Goal: Information Seeking & Learning: Learn about a topic

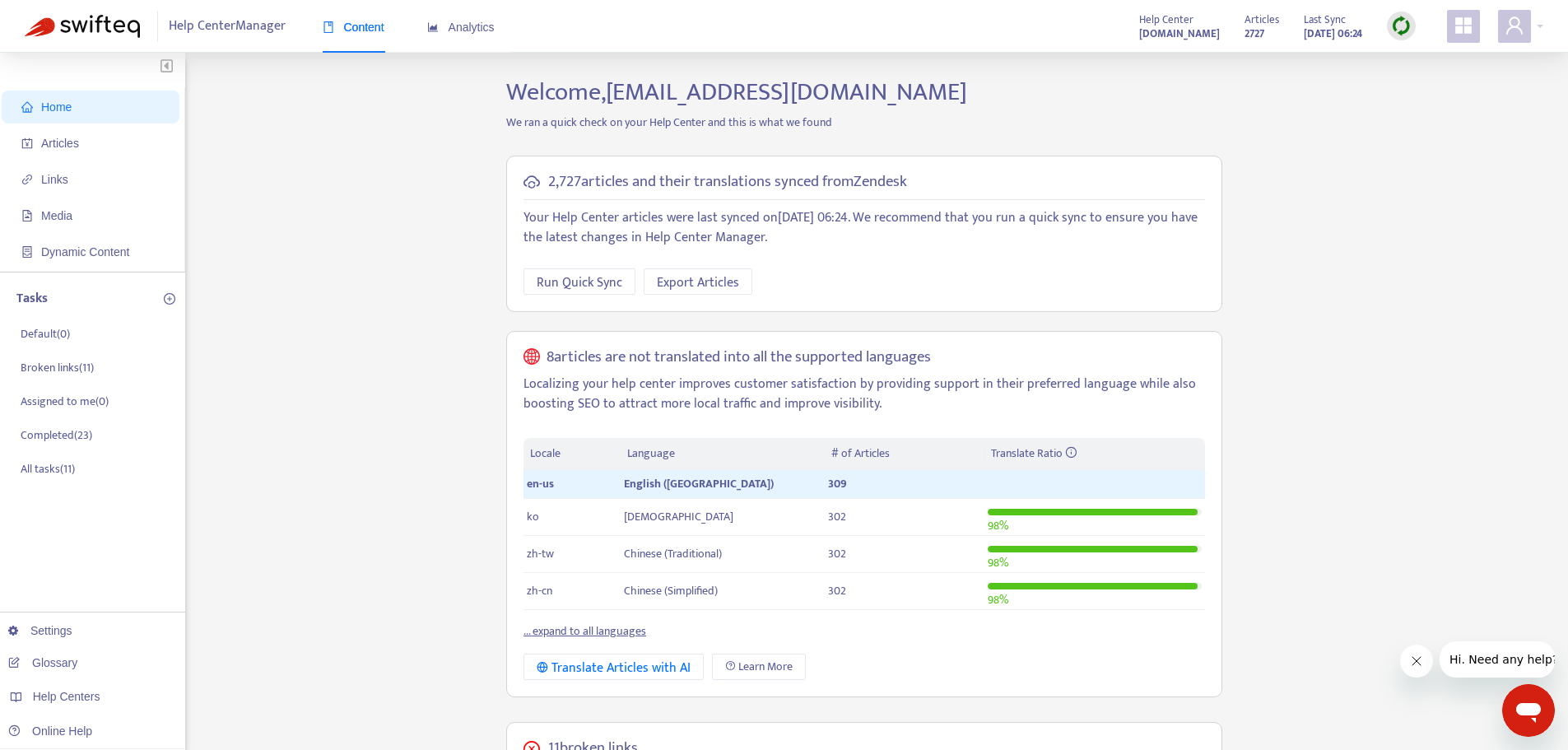
click at [1403, 18] on img at bounding box center [1401, 26] width 21 height 21
click at [1401, 58] on link "Quick Sync" at bounding box center [1435, 59] width 70 height 19
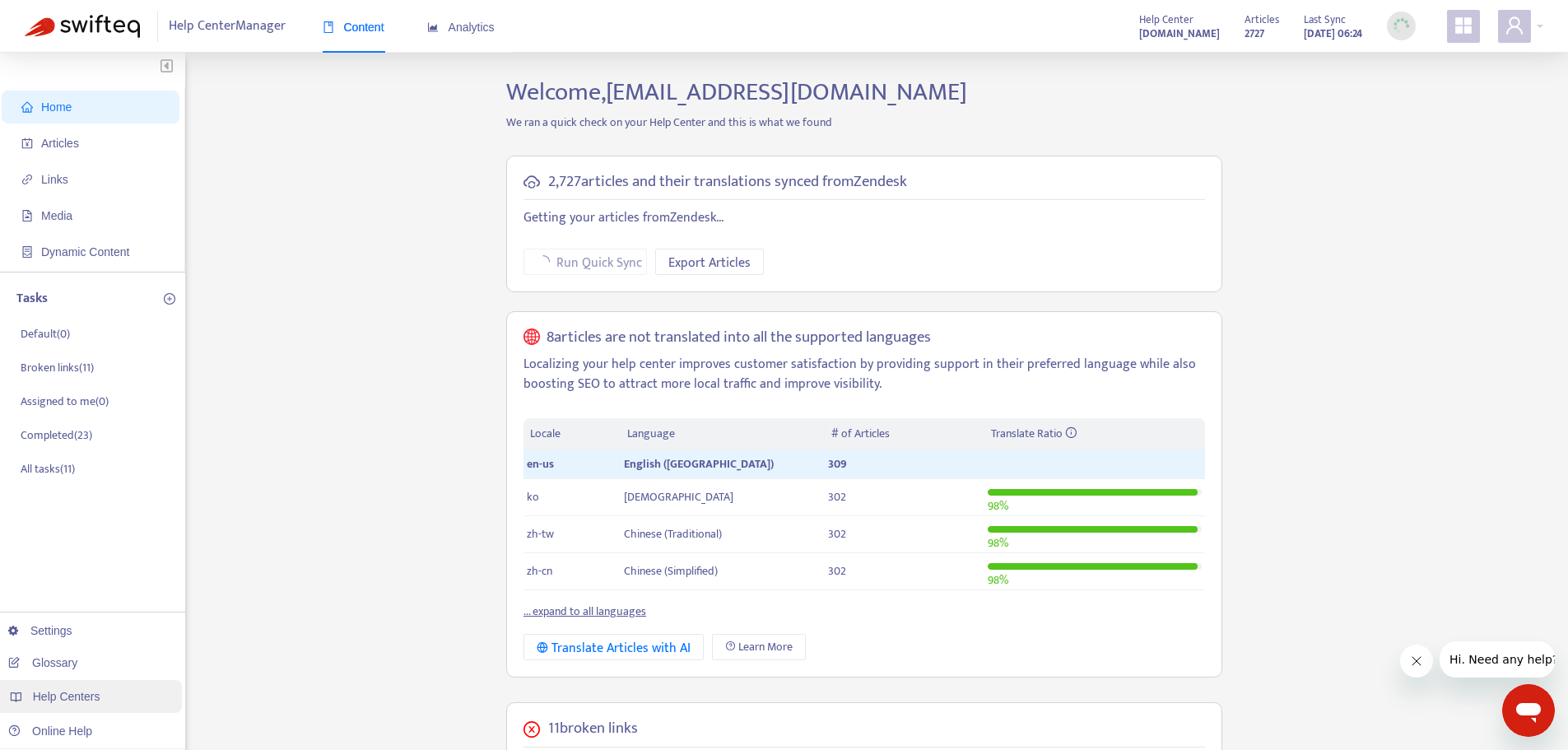
click at [68, 699] on span "Help Centers" at bounding box center [66, 696] width 67 height 13
click at [306, 623] on link "[DOMAIN_NAME]" at bounding box center [260, 626] width 111 height 13
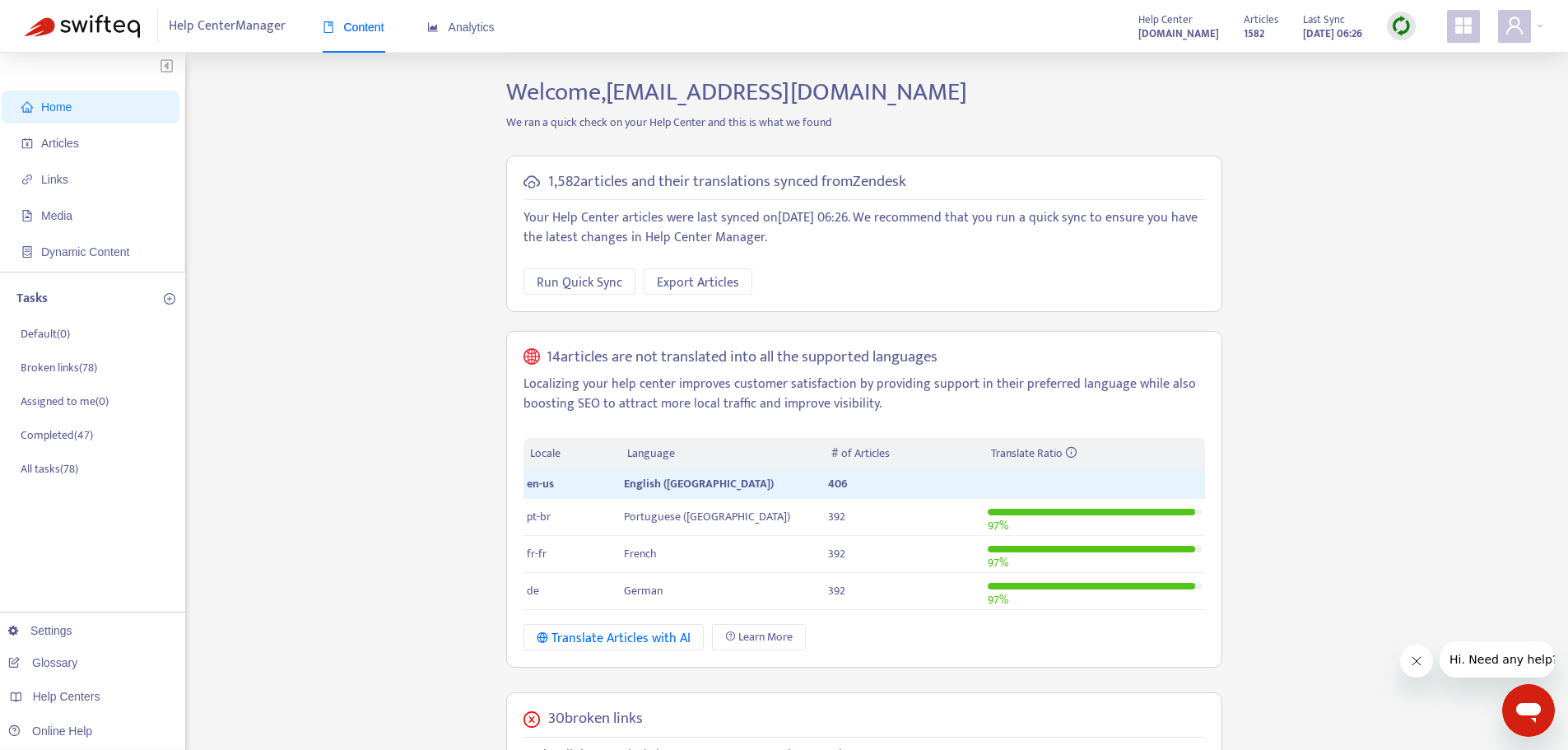
click at [1394, 32] on img at bounding box center [1401, 26] width 21 height 21
click at [1404, 54] on link "Quick Sync" at bounding box center [1435, 59] width 70 height 19
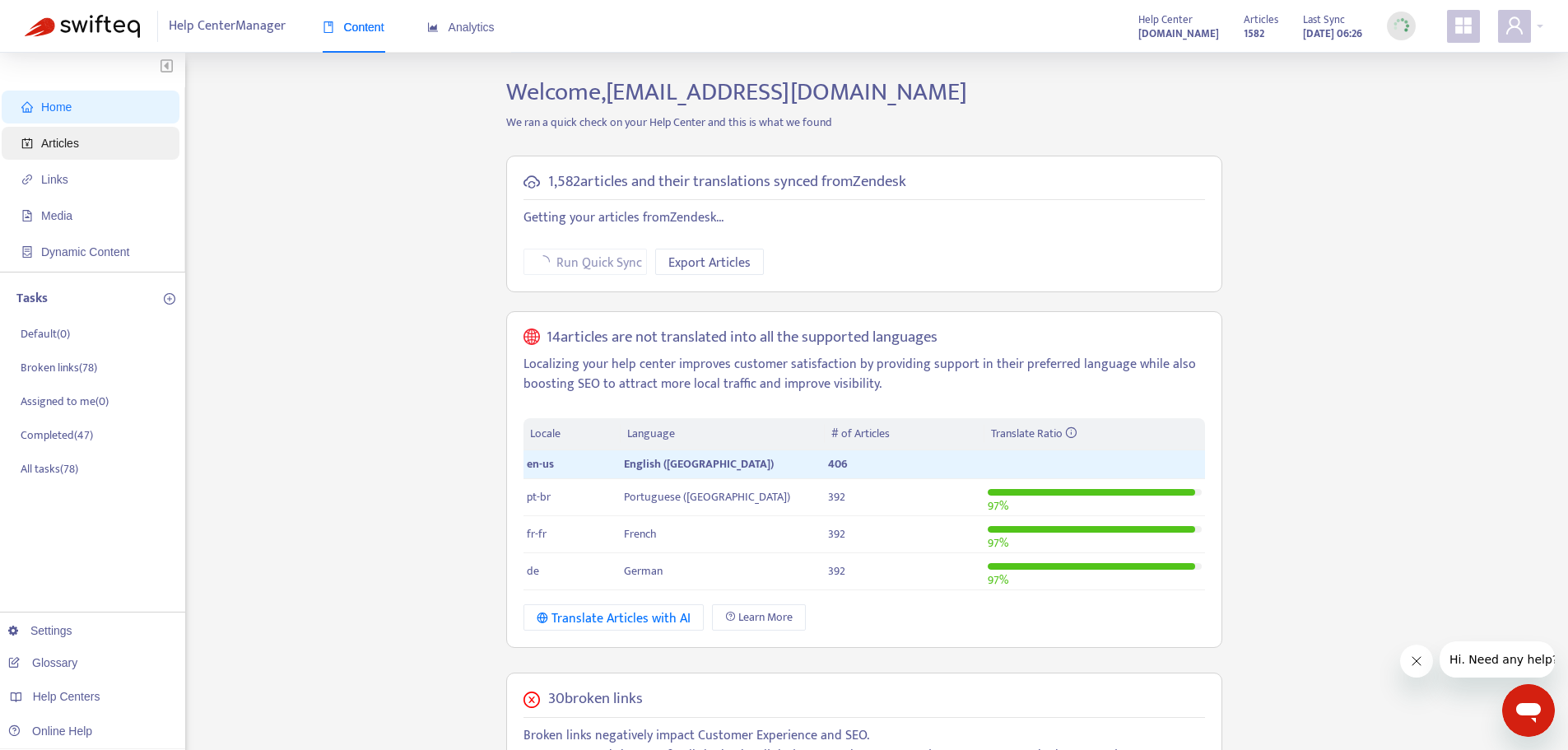
click at [57, 145] on span "Articles" at bounding box center [60, 142] width 38 height 13
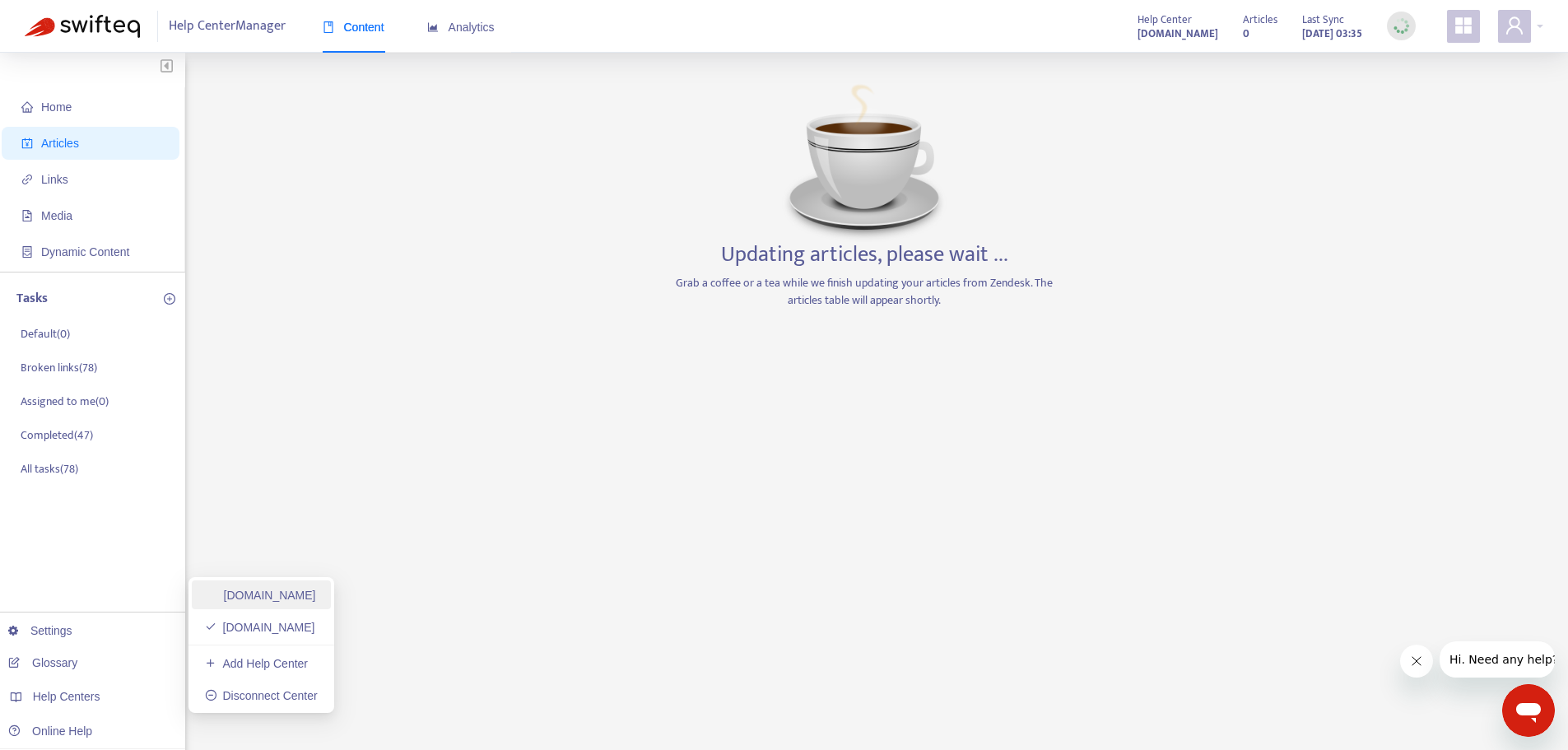
click at [294, 597] on link "[DOMAIN_NAME]" at bounding box center [260, 595] width 111 height 13
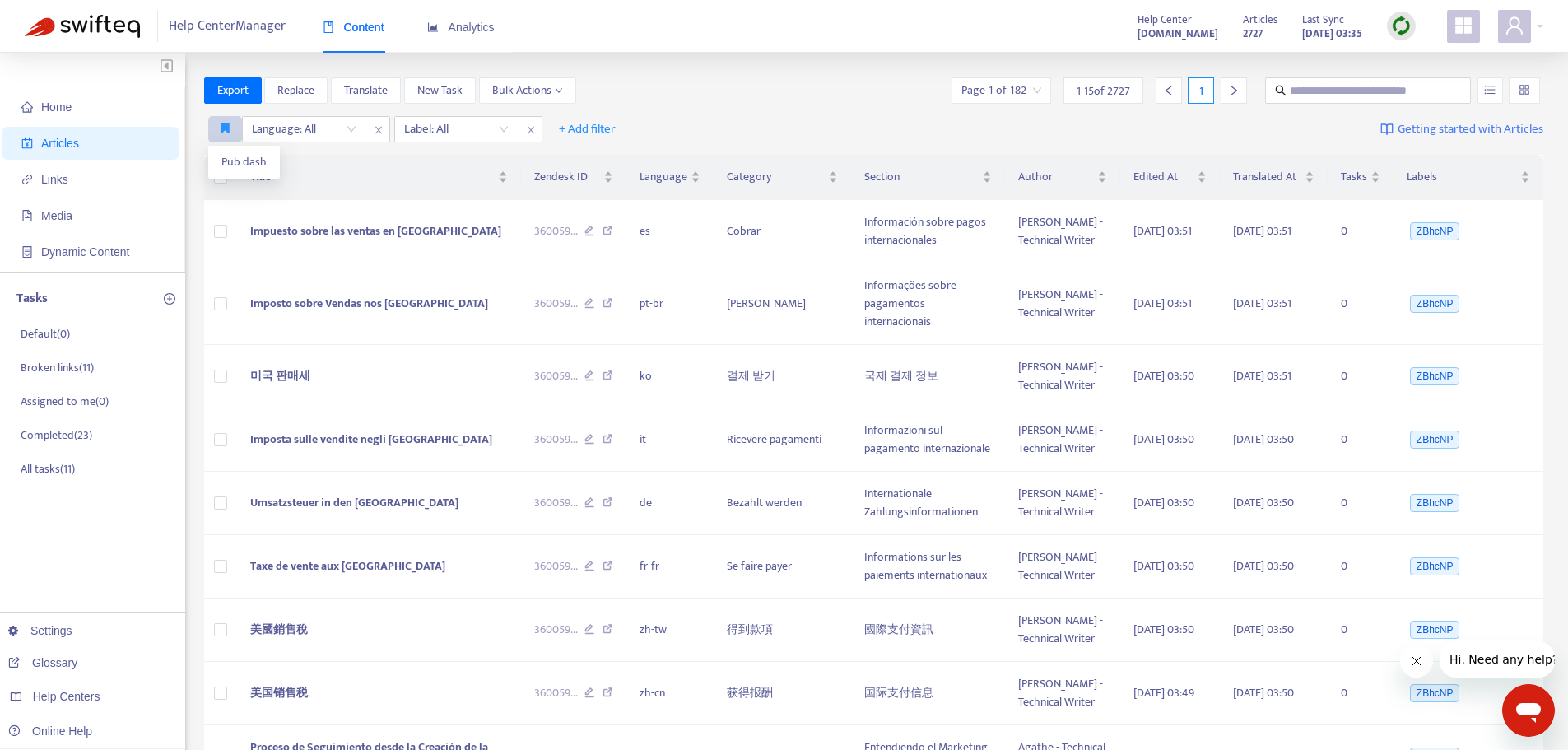
click at [215, 125] on button "button" at bounding box center [226, 129] width 34 height 27
click at [229, 157] on span "Pub dash" at bounding box center [244, 162] width 46 height 18
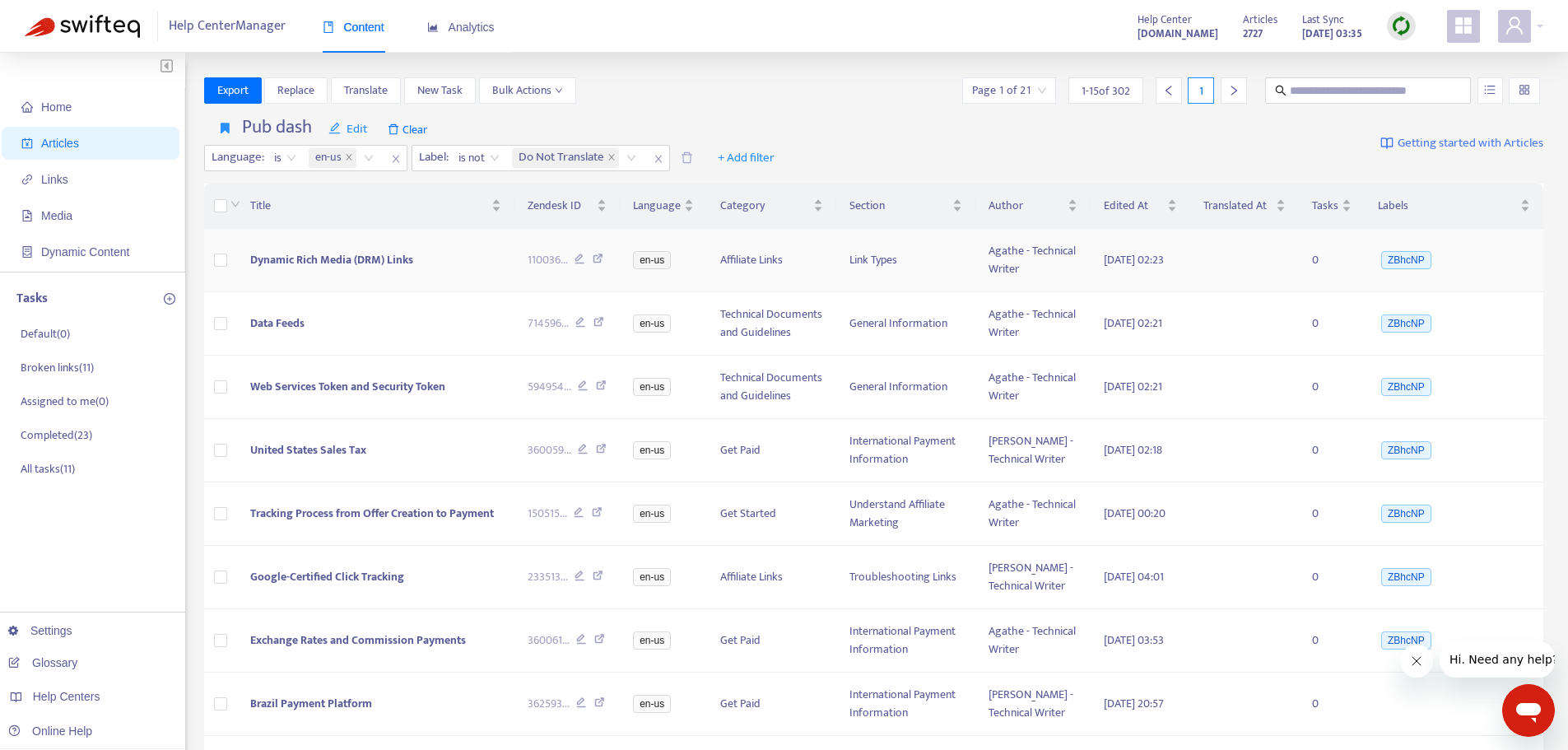
click at [371, 262] on span "Dynamic Rich Media (DRM) Links" at bounding box center [331, 259] width 163 height 19
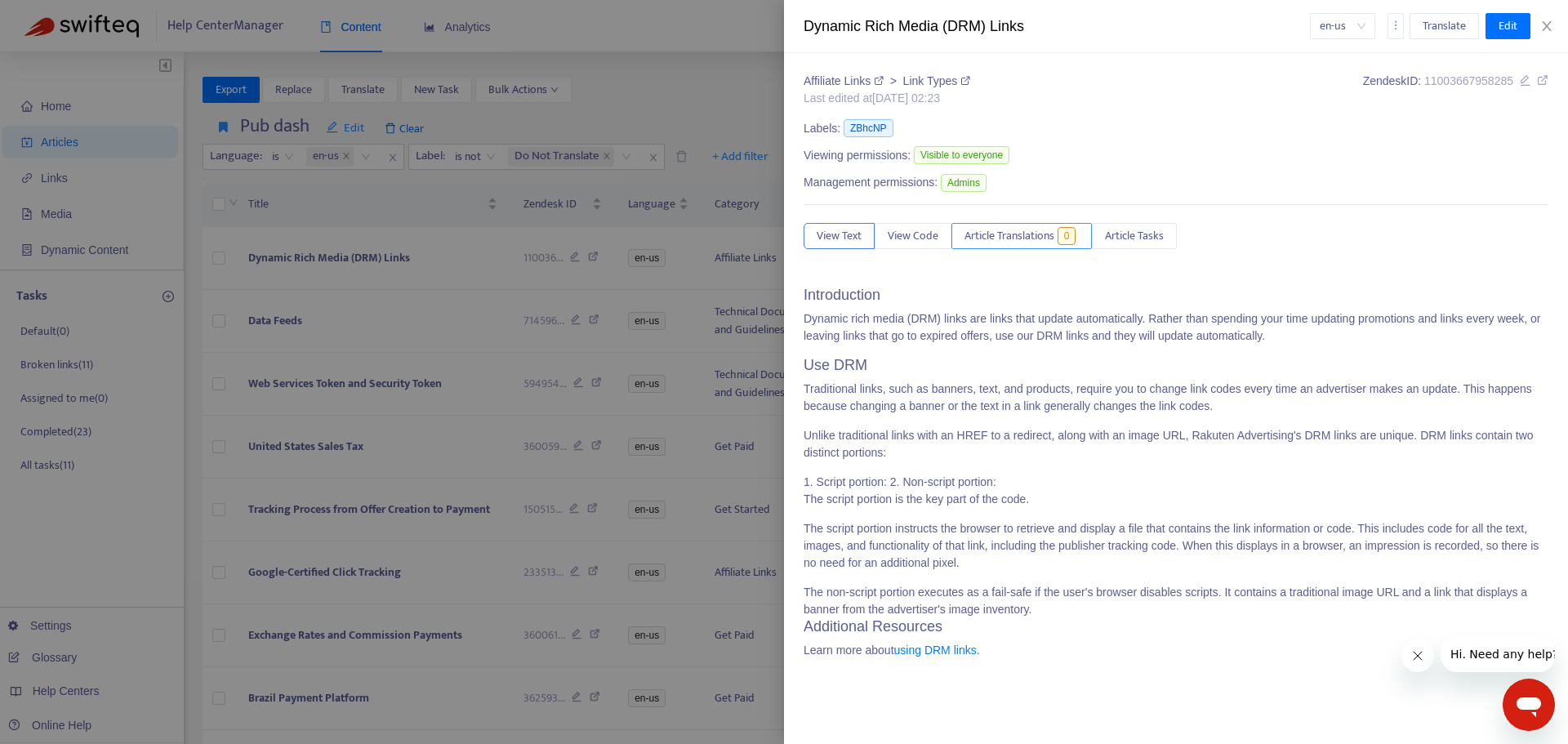
click at [1029, 219] on div "Affiliate Links > Link Types Last edited at [DATE] 02:23 Zendesk ID: 1100366795…" at bounding box center [1176, 372] width 745 height 599
click at [1024, 237] on span "Article Translations" at bounding box center [1010, 236] width 90 height 18
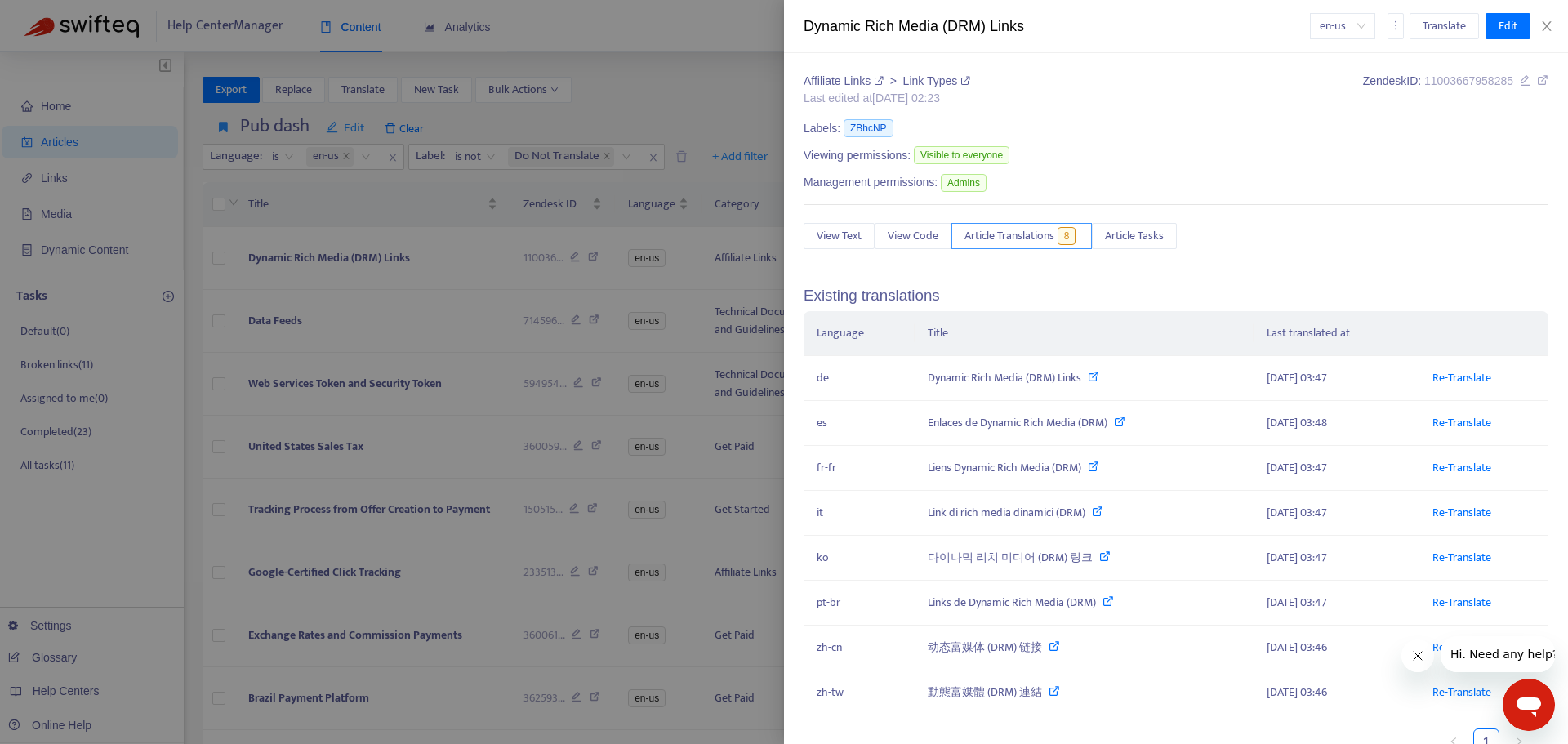
click at [1058, 240] on button "Article Translations 8" at bounding box center [1020, 236] width 140 height 27
click at [359, 262] on div at bounding box center [784, 372] width 1568 height 744
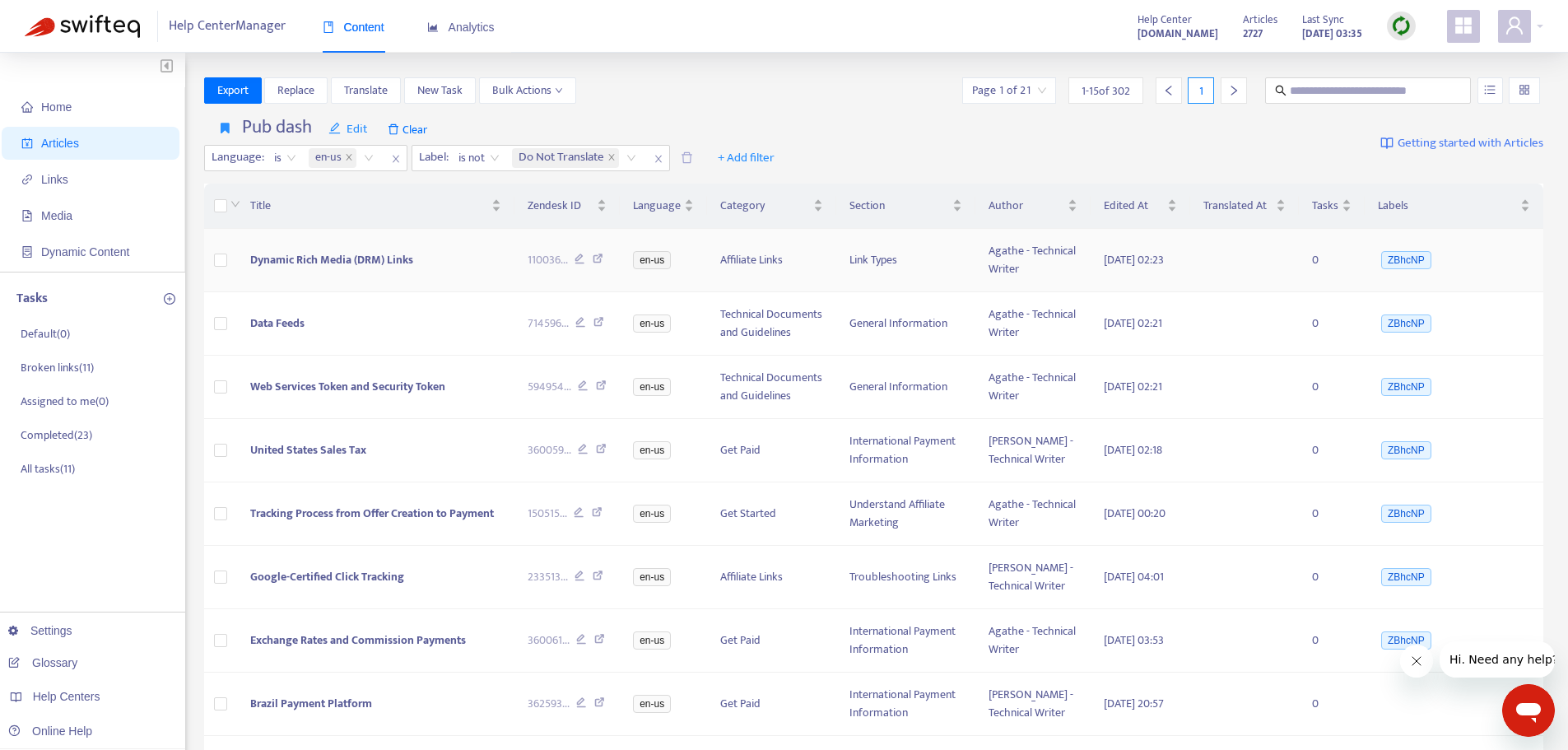
click at [398, 263] on span "Dynamic Rich Media (DRM) Links" at bounding box center [331, 259] width 163 height 19
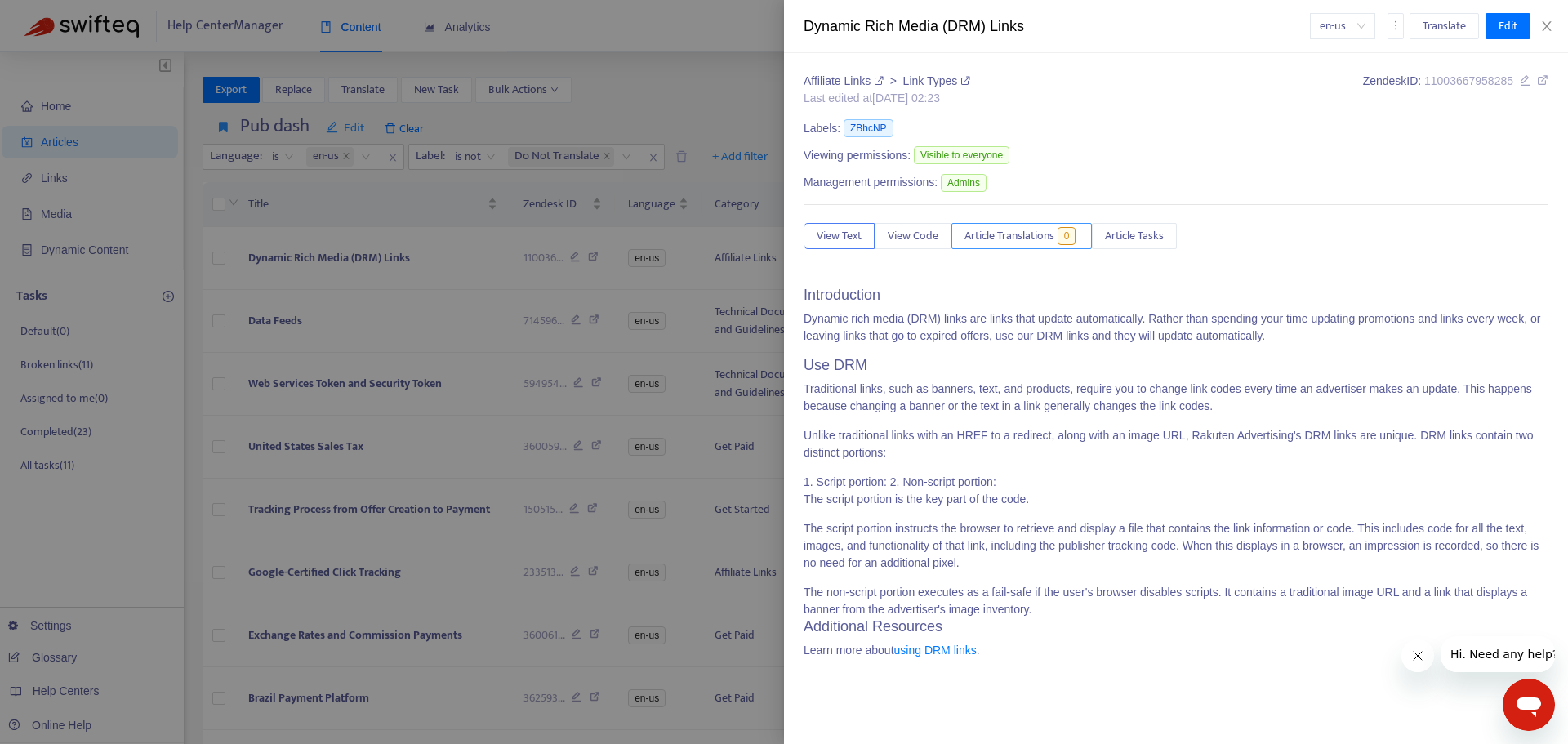
click at [1038, 222] on div "Affiliate Links > Link Types Last edited at [DATE] 02:23 Zendesk ID: 1100366795…" at bounding box center [1176, 372] width 745 height 599
click at [1024, 241] on span "Article Translations" at bounding box center [1010, 236] width 90 height 18
click at [1020, 236] on span "Article Translations" at bounding box center [1010, 236] width 90 height 18
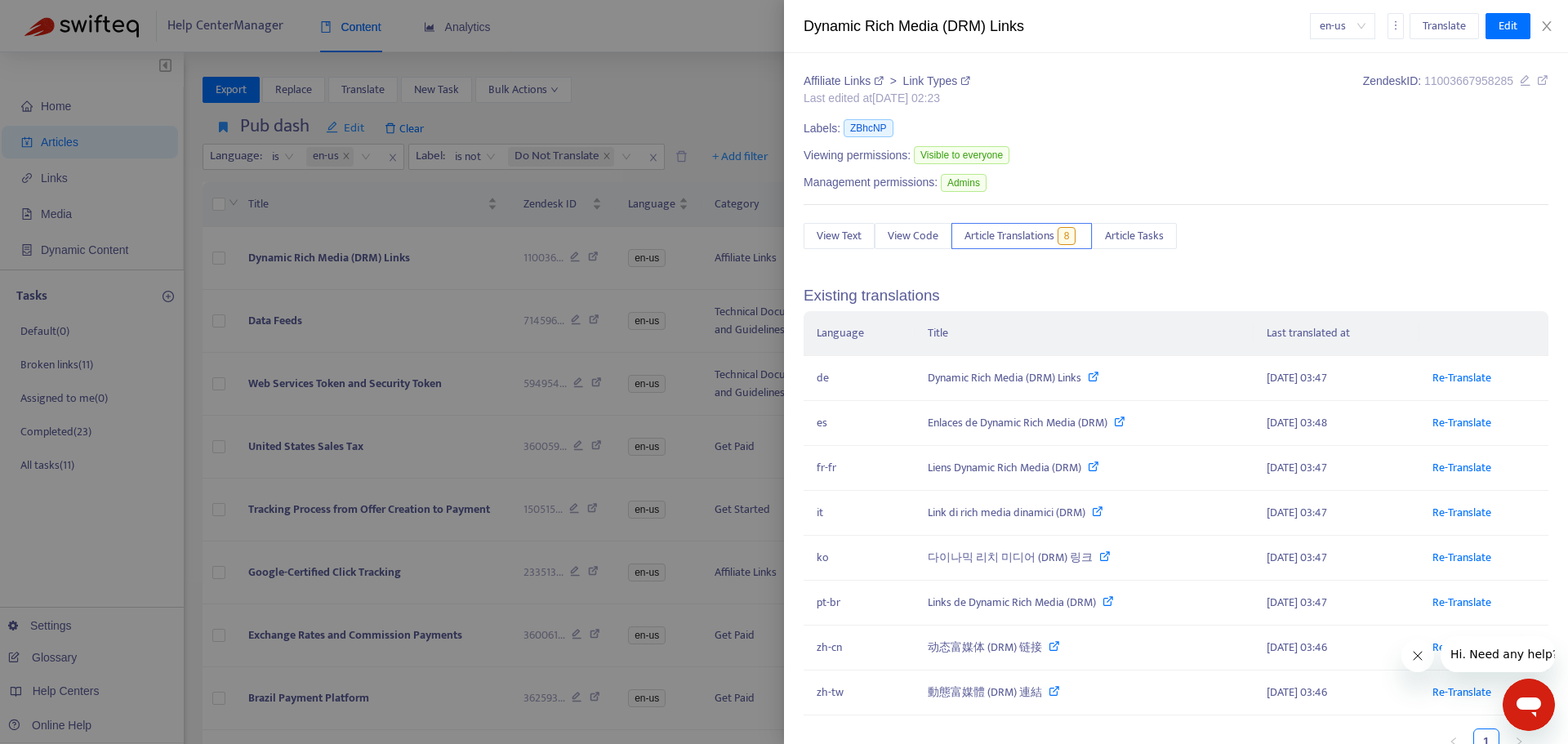
click at [66, 691] on div at bounding box center [784, 372] width 1568 height 744
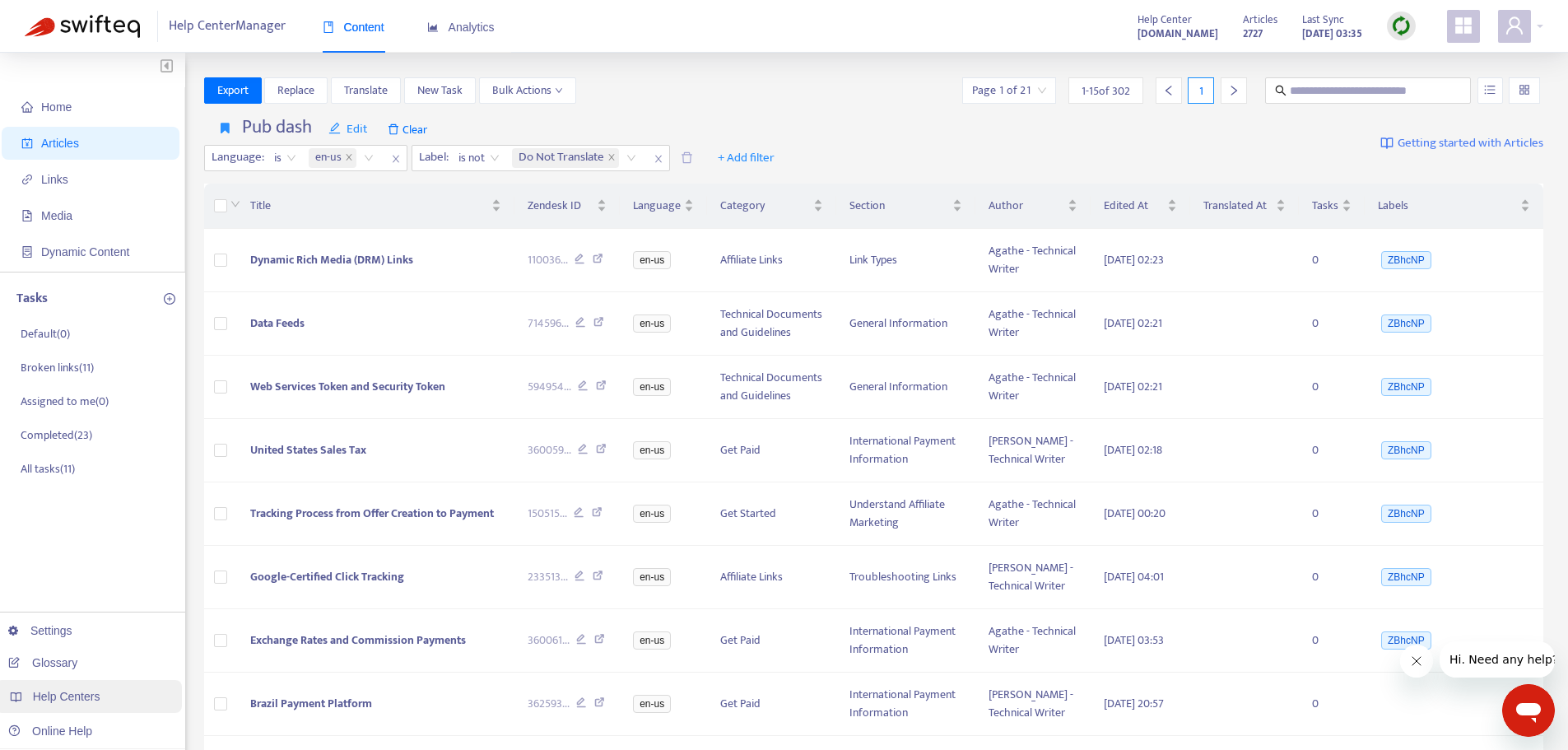
click at [114, 695] on div "Help Centers" at bounding box center [88, 696] width 187 height 33
click at [70, 694] on span "Help Centers" at bounding box center [66, 696] width 67 height 13
click at [297, 546] on td "Tracking Process from Offer Creation to Payment" at bounding box center [376, 515] width 277 height 63
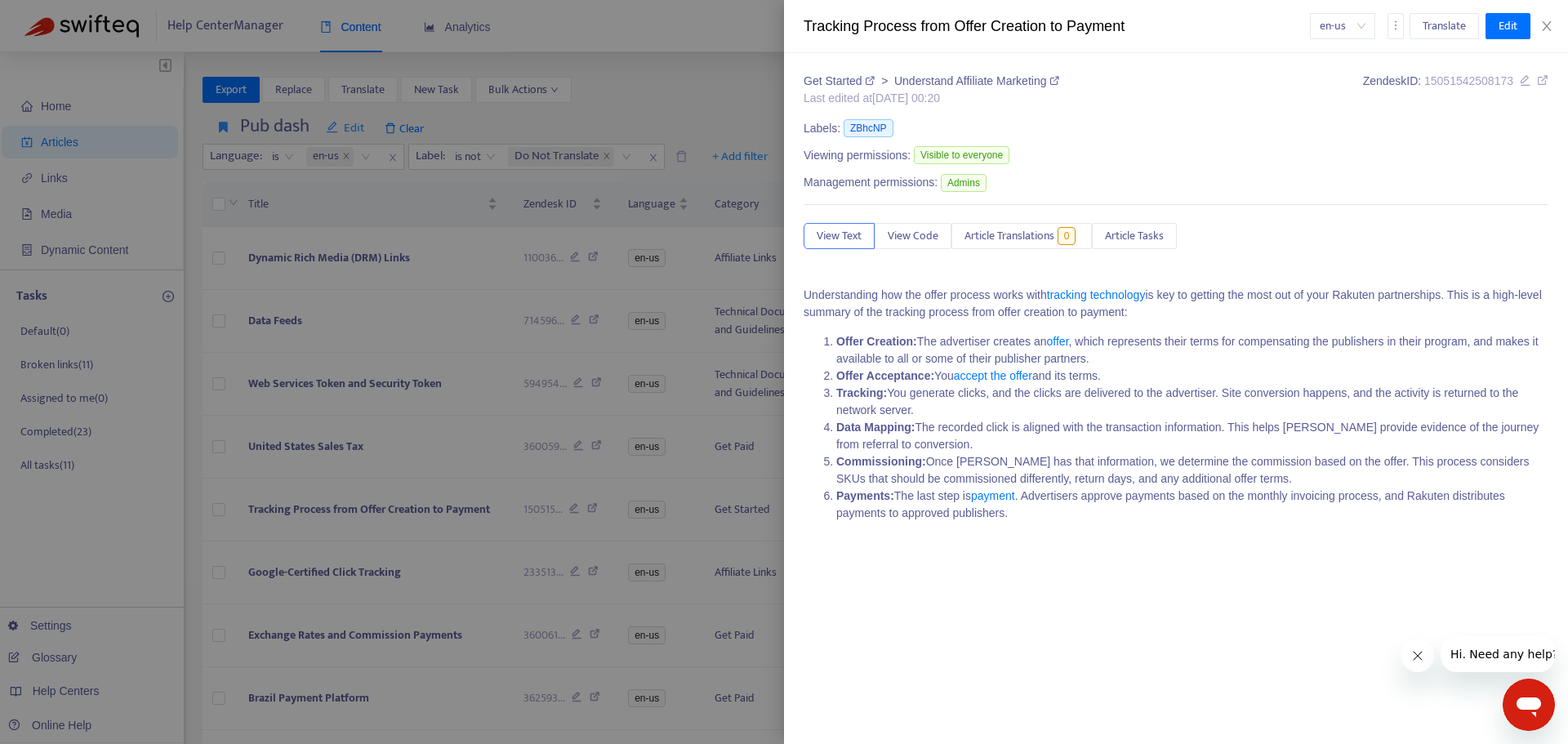
click at [204, 633] on div at bounding box center [784, 372] width 1568 height 744
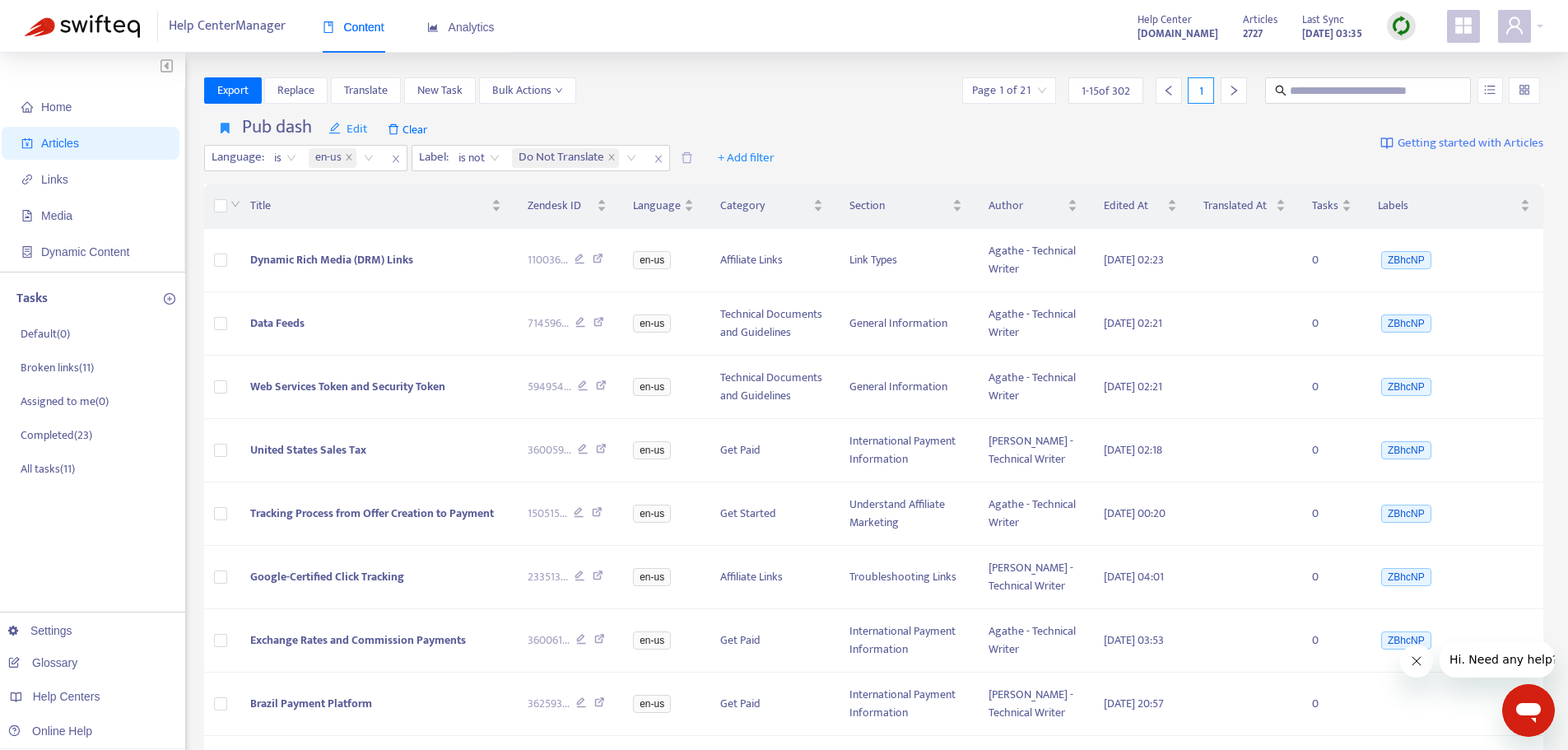
click at [80, 678] on ul "Settings Glossary Help Centers Online Help" at bounding box center [89, 681] width 194 height 138
click at [72, 695] on span "Help Centers" at bounding box center [66, 696] width 67 height 13
click at [235, 546] on td at bounding box center [221, 515] width 34 height 63
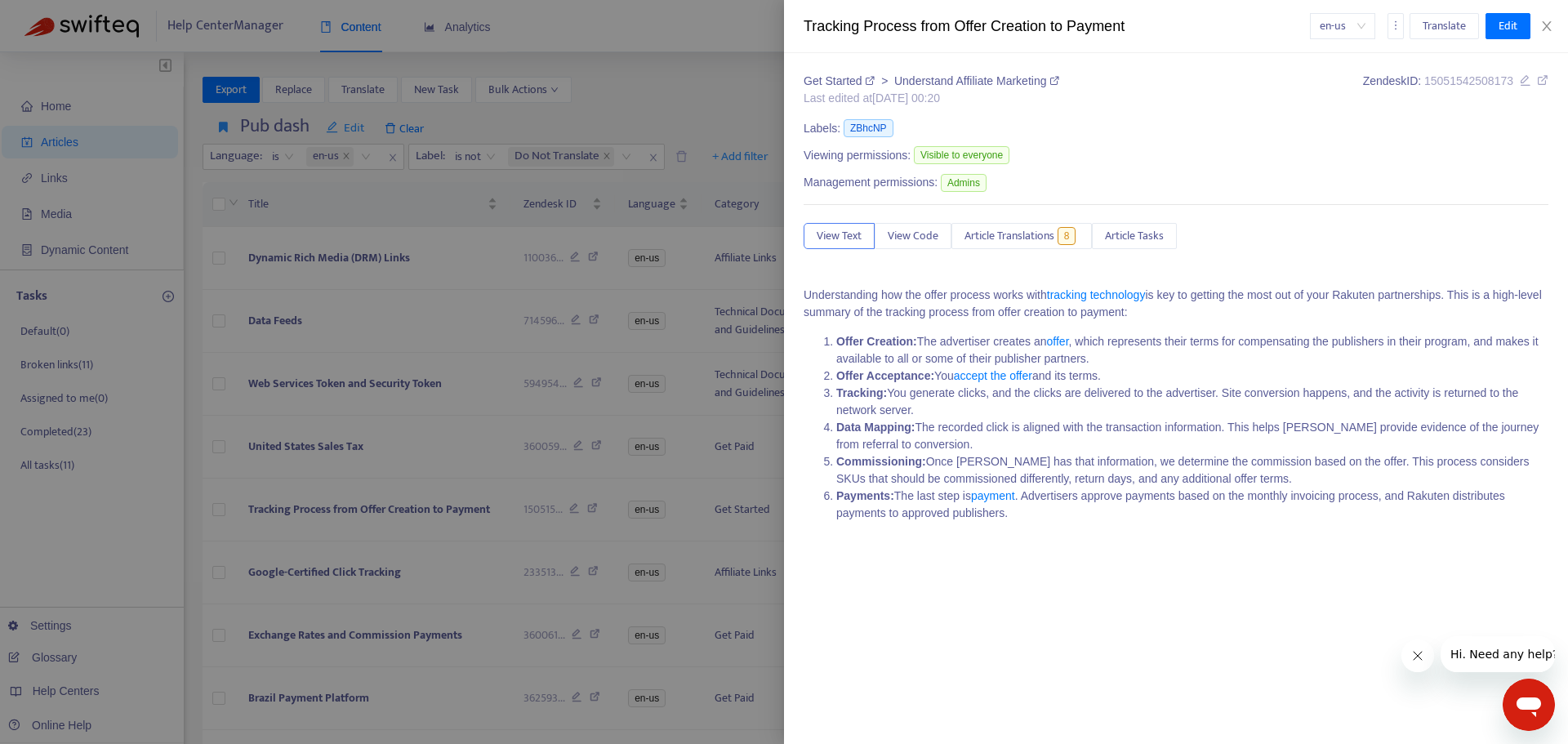
click at [93, 692] on div at bounding box center [784, 372] width 1568 height 744
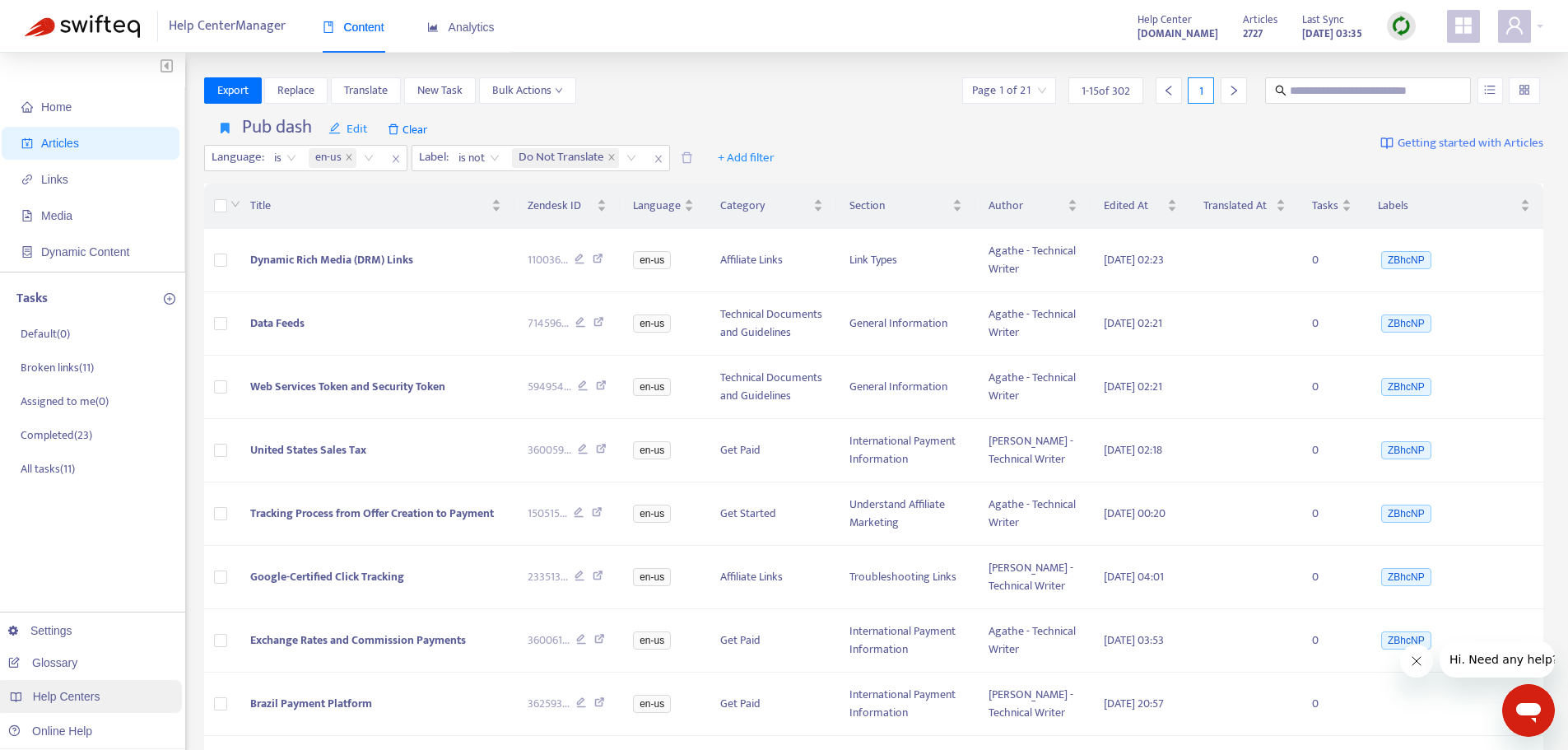
click at [94, 696] on span "Help Centers" at bounding box center [66, 696] width 67 height 13
click at [77, 700] on span "Help Centers" at bounding box center [66, 696] width 67 height 13
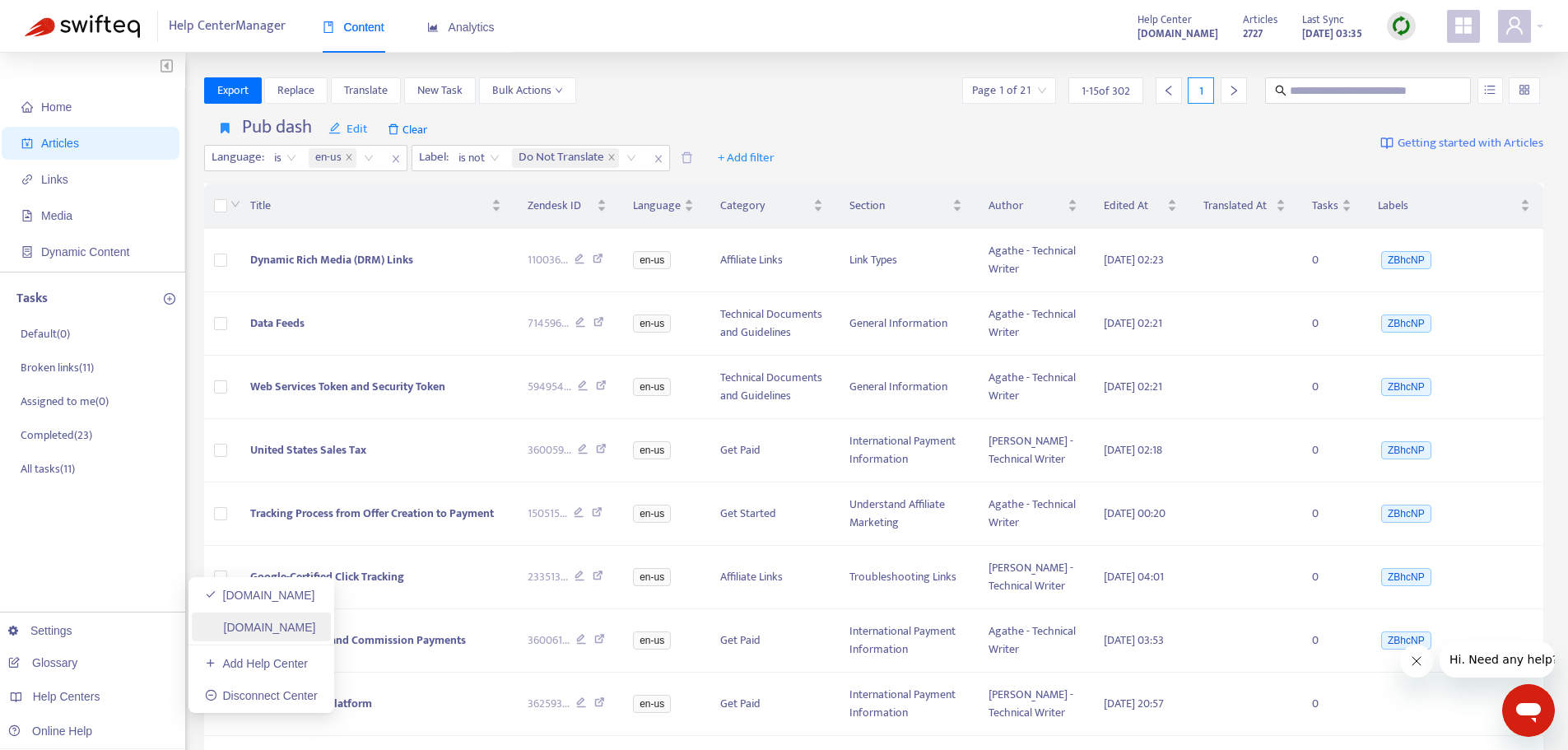
click at [255, 629] on link "[DOMAIN_NAME]" at bounding box center [260, 626] width 111 height 13
click at [236, 625] on link "[DOMAIN_NAME]" at bounding box center [260, 626] width 111 height 13
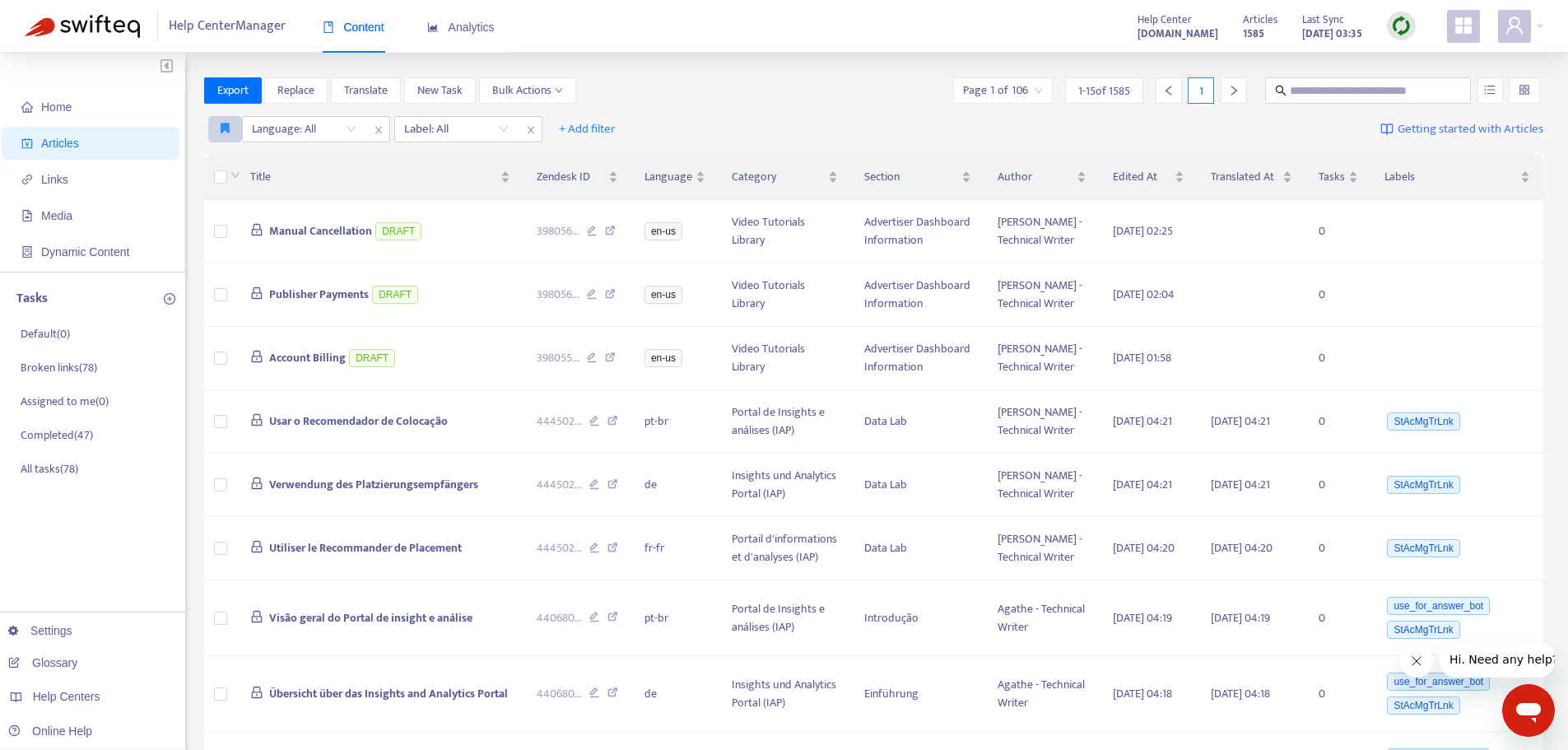
click at [217, 122] on button "button" at bounding box center [226, 129] width 34 height 27
click at [228, 154] on span "Ad dash" at bounding box center [241, 162] width 40 height 18
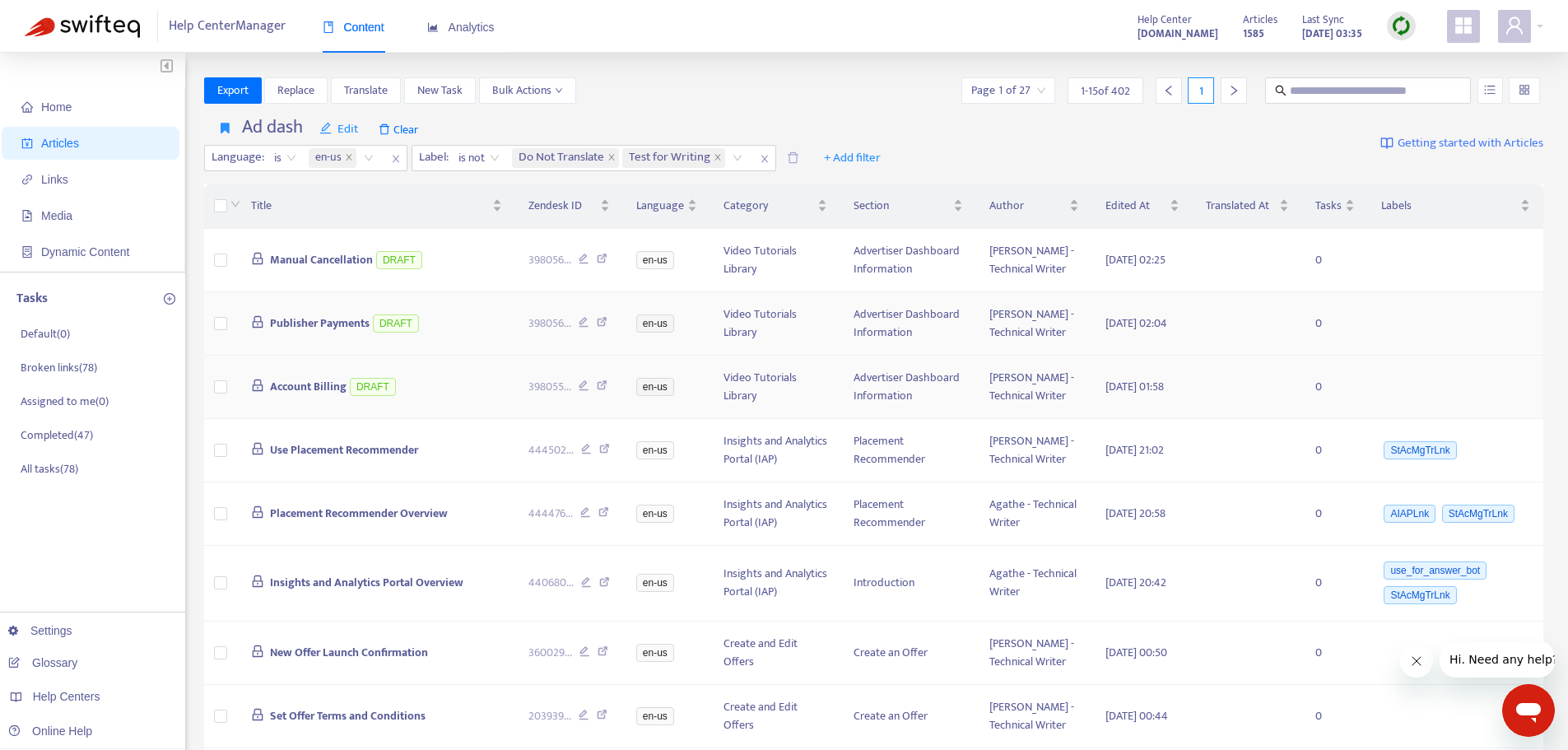
click at [345, 459] on span "Use Placement Recommender" at bounding box center [344, 449] width 148 height 19
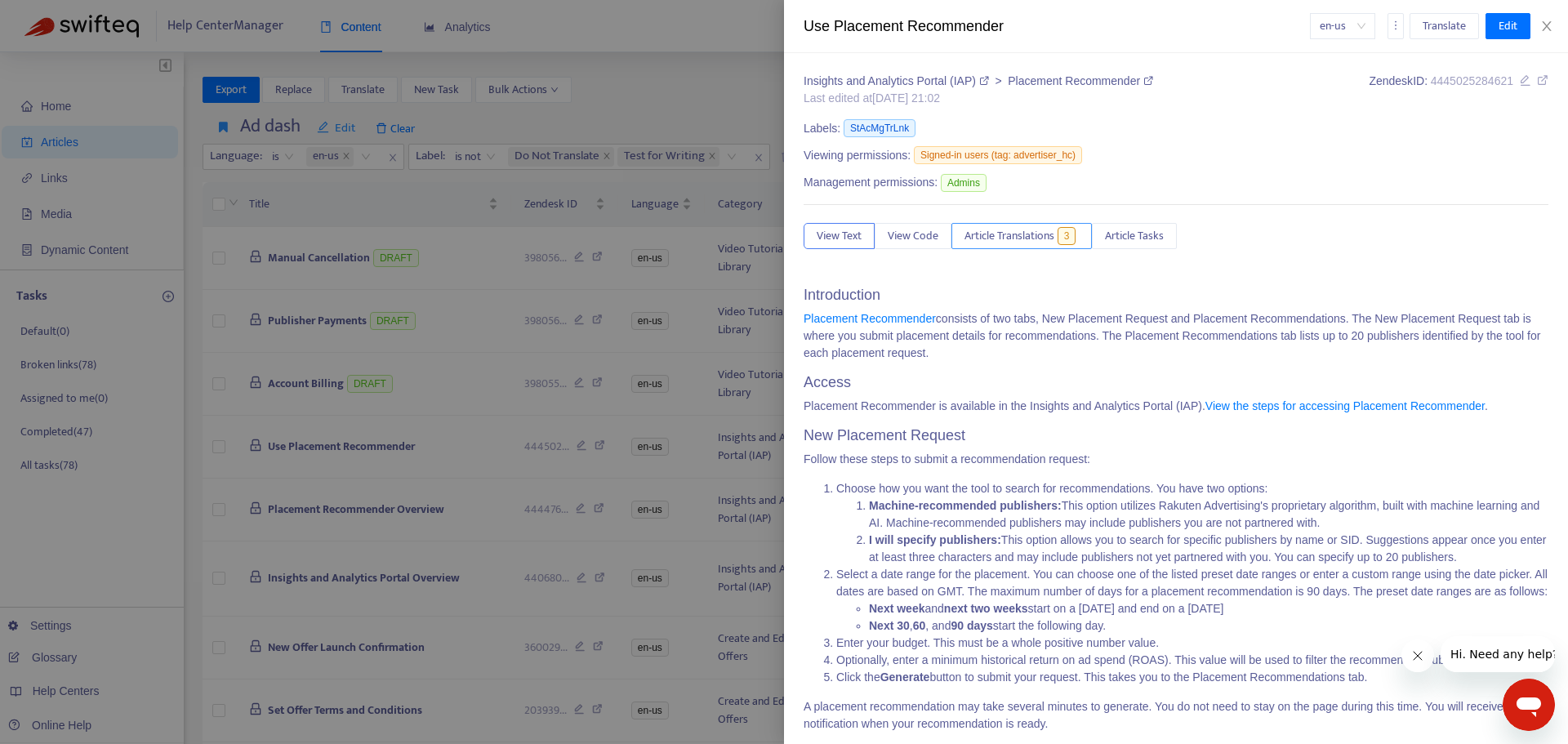
click at [992, 227] on span "Article Translations" at bounding box center [1010, 236] width 90 height 18
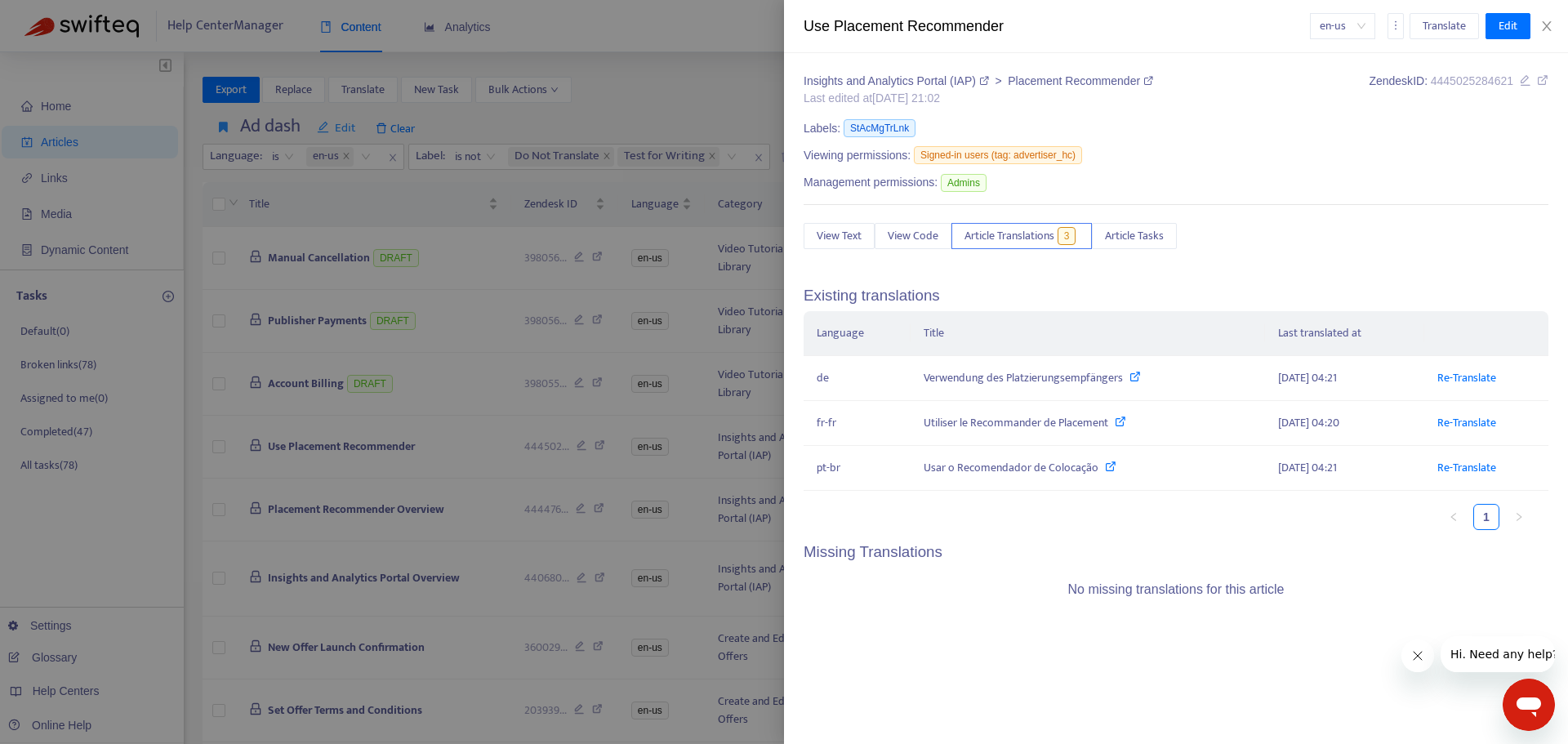
click at [289, 423] on div at bounding box center [784, 372] width 1568 height 744
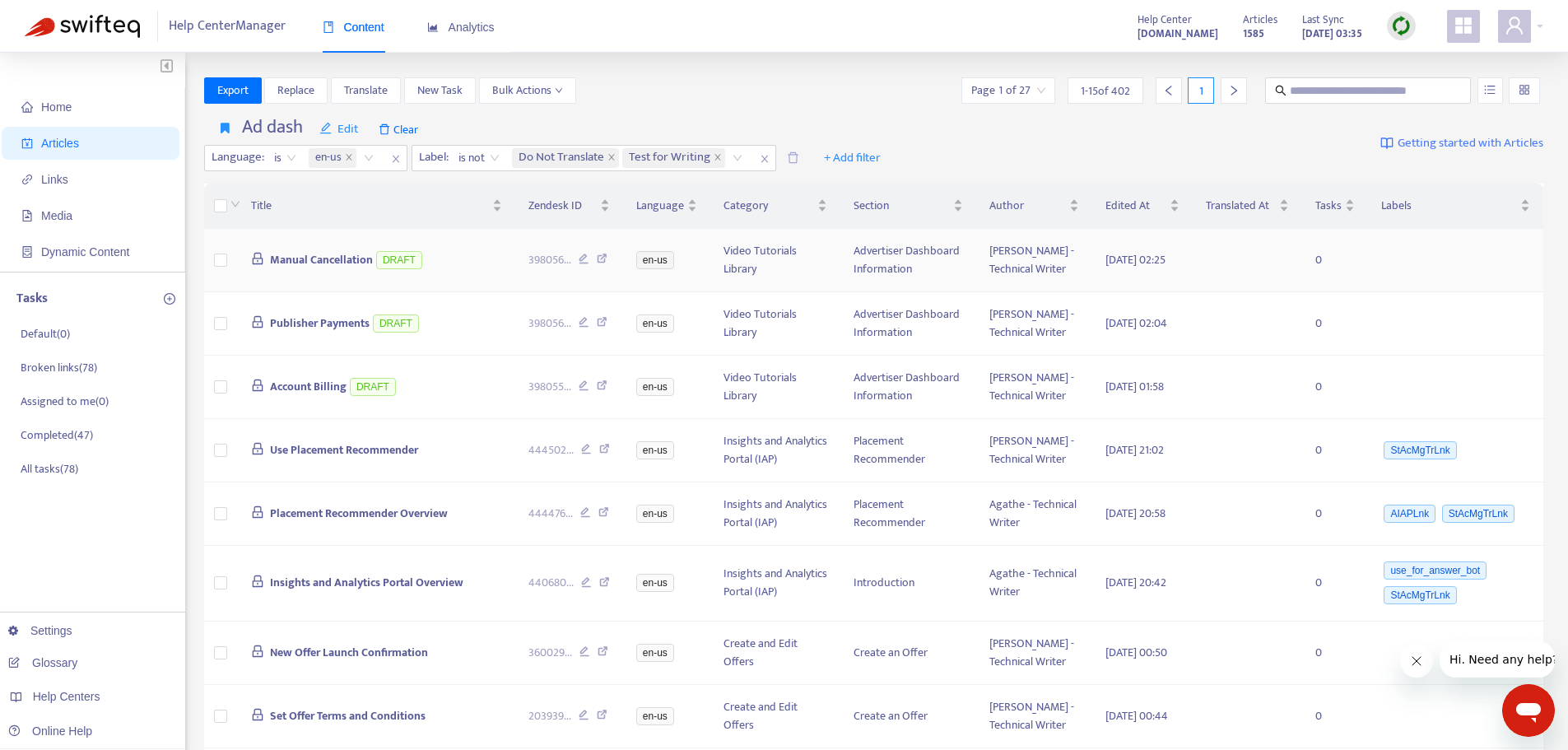
click at [331, 267] on span "Manual Cancellation" at bounding box center [322, 259] width 103 height 19
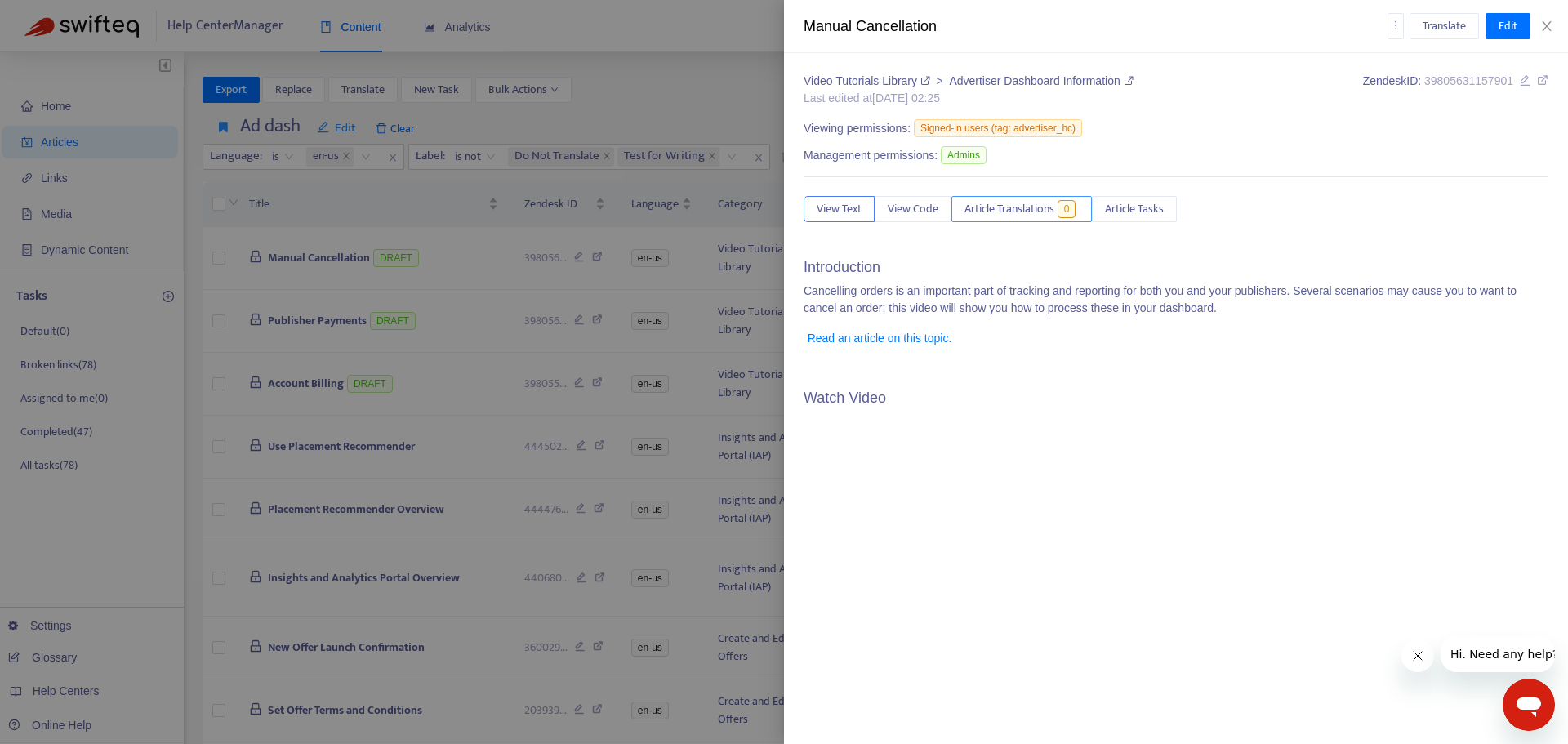
click at [1019, 214] on span "Article Translations" at bounding box center [1010, 209] width 90 height 18
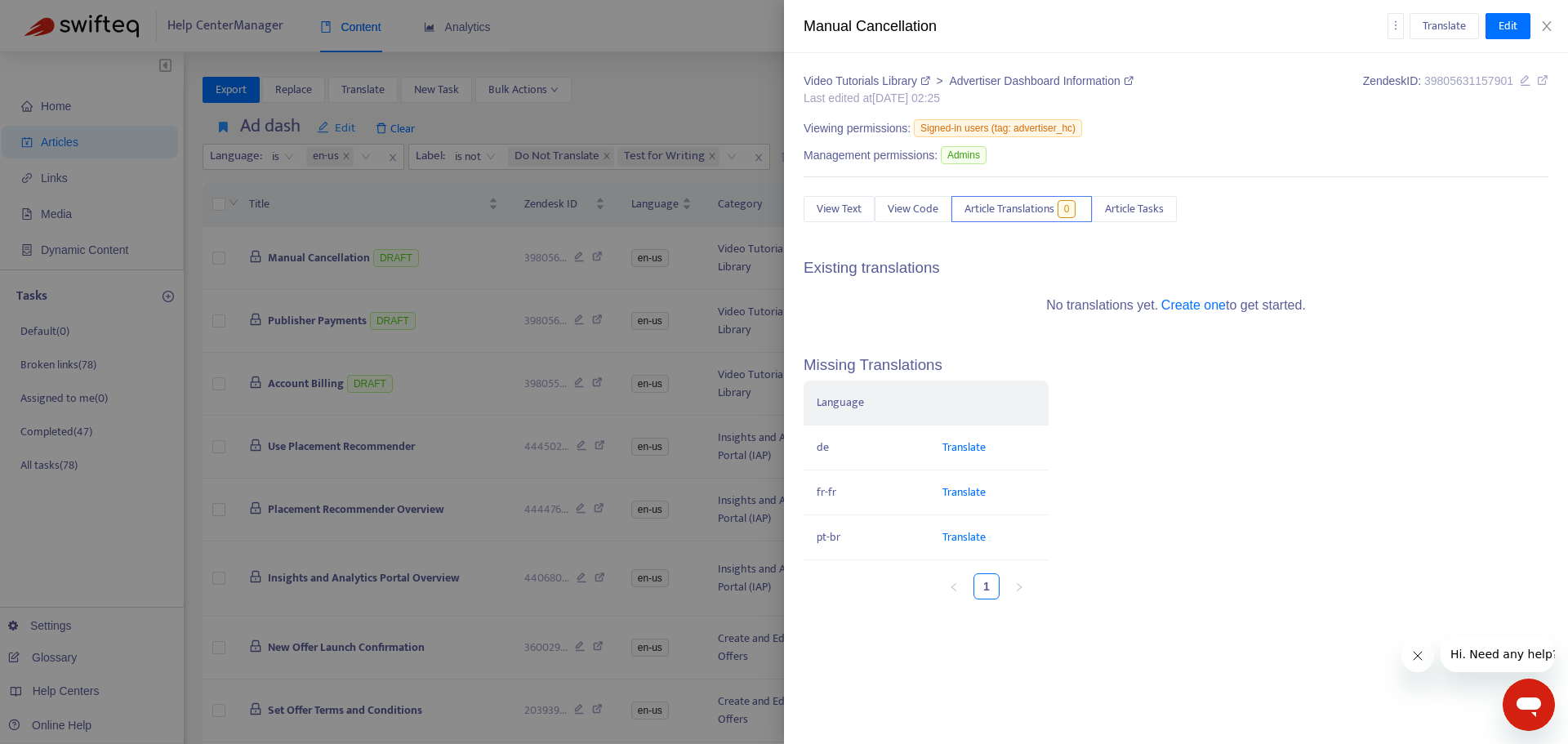
click at [348, 270] on div at bounding box center [784, 372] width 1568 height 744
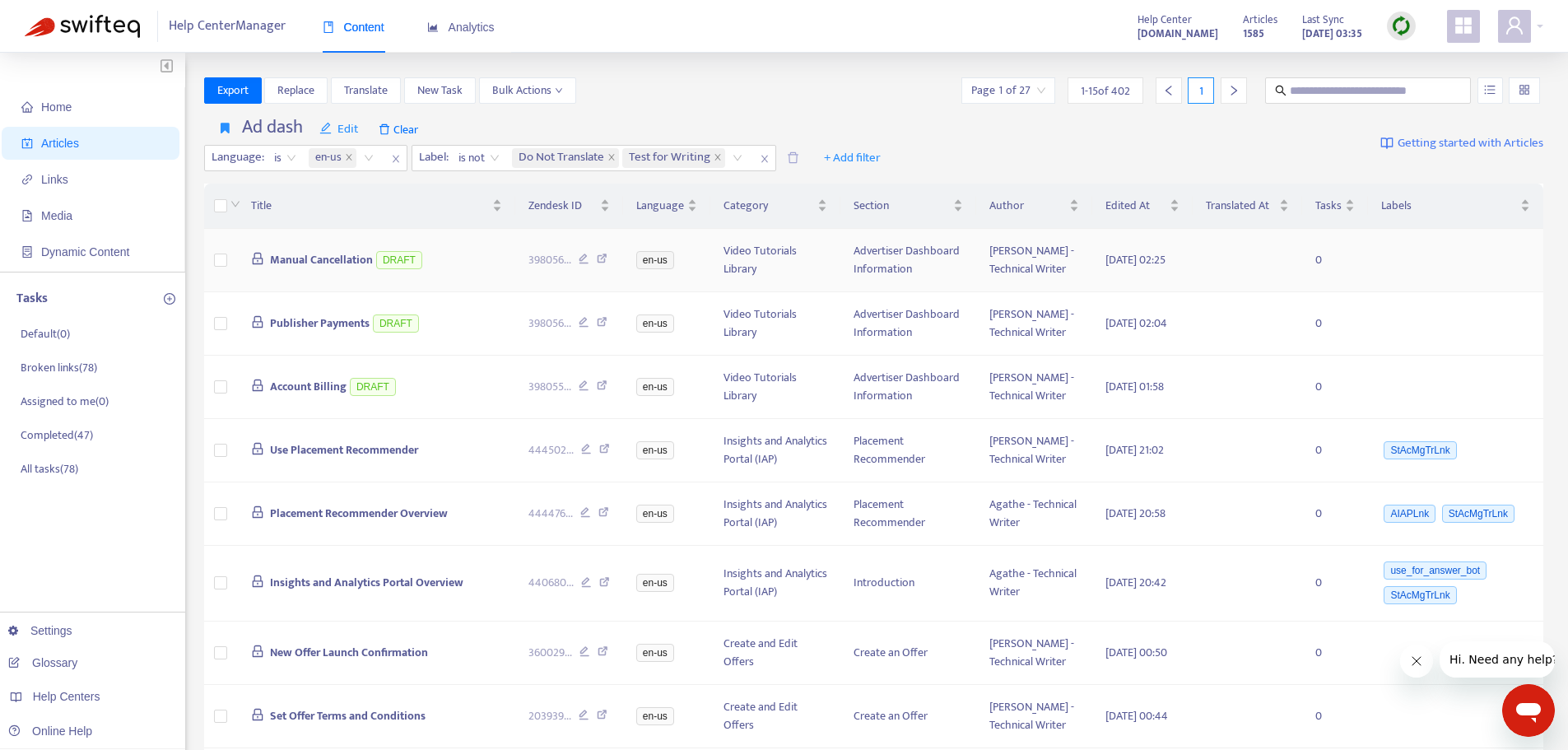
click at [607, 265] on icon at bounding box center [601, 260] width 11 height 15
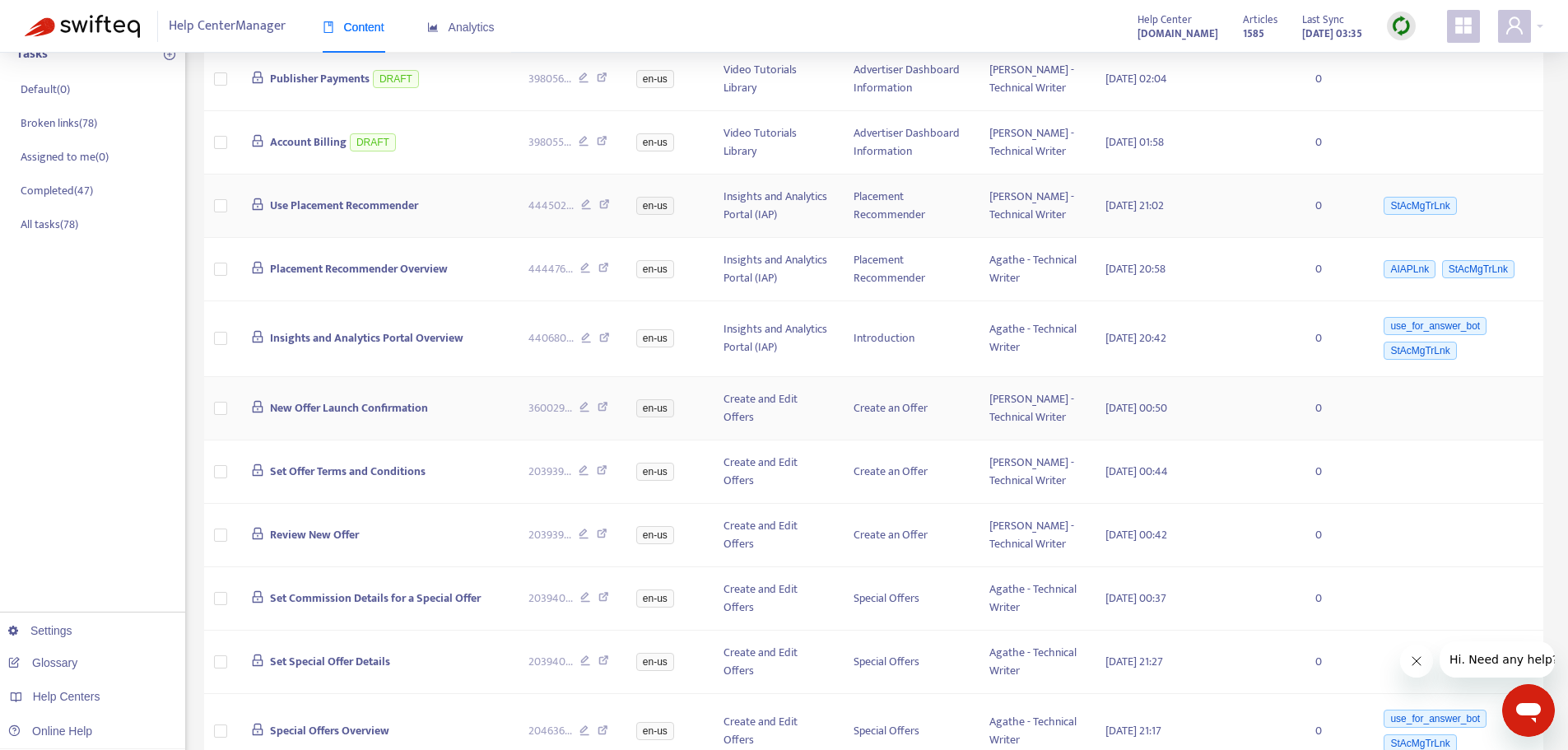
scroll to position [247, 0]
